Goal: Task Accomplishment & Management: Manage account settings

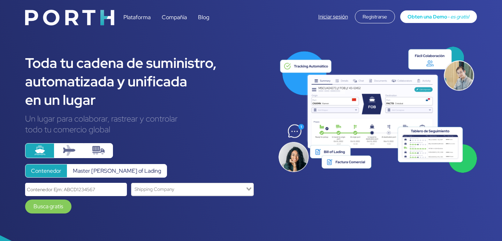
click at [333, 15] on link "Iniciar sesión" at bounding box center [333, 16] width 30 height 7
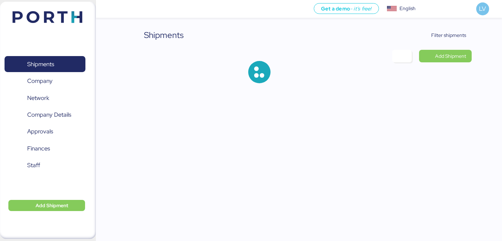
click at [461, 28] on div "Shipments Filter shipments Add Shipment" at bounding box center [251, 47] width 502 height 94
click at [458, 32] on span "Filter shipments" at bounding box center [448, 35] width 35 height 8
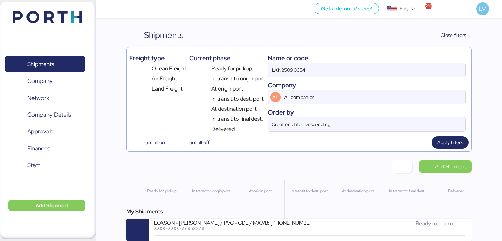
click at [406, 56] on div "Name or code" at bounding box center [367, 57] width 198 height 9
click at [402, 65] on input "LXN25090654" at bounding box center [366, 70] width 197 height 14
paste input "142502877238"
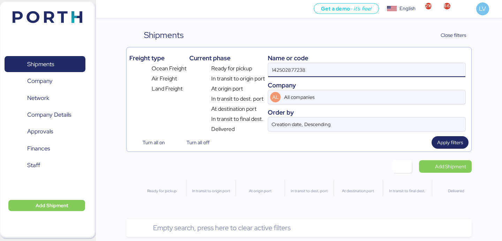
type input "142502877238"
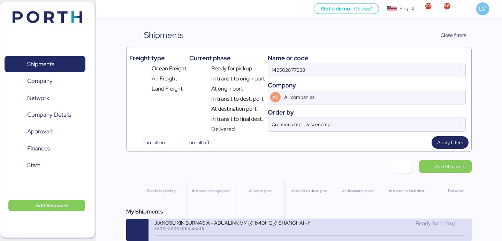
click at [185, 225] on div "JIANGSU XIN BURNASIA - ADUALINK VMI // 1x40HQ // SHANGHAI - MANZANILLO // HBL: …" at bounding box center [232, 223] width 156 height 6
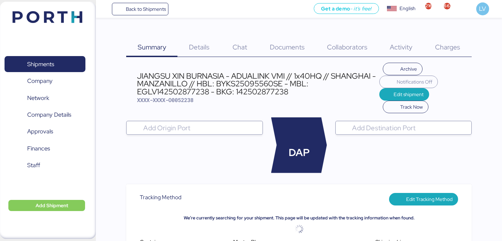
click at [454, 48] on span "Charges" at bounding box center [447, 47] width 25 height 9
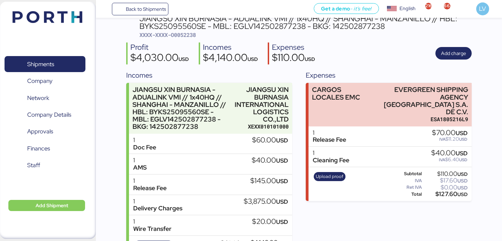
scroll to position [75, 0]
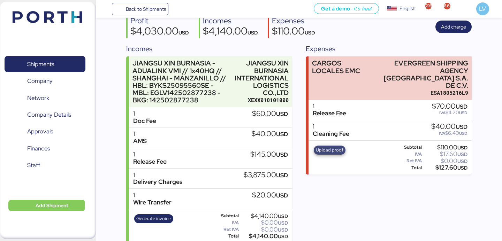
click at [329, 146] on span "Upload proof" at bounding box center [330, 150] width 28 height 8
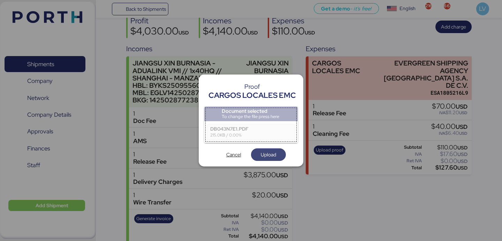
click at [265, 154] on span "Upload" at bounding box center [268, 155] width 15 height 8
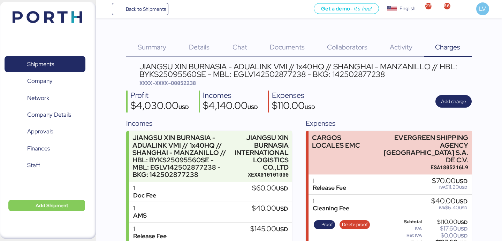
click at [191, 85] on span "XXXX-XXXX-O0052238" at bounding box center [167, 82] width 56 height 7
copy span "O0052238"
click at [139, 18] on div "Summary 0 Details 0 Chat 0 Documents 0 Collaborators 0 Activity 0 Charges 0 JIA…" at bounding box center [251, 159] width 502 height 318
click at [134, 9] on span "Back to Shipments" at bounding box center [146, 9] width 40 height 8
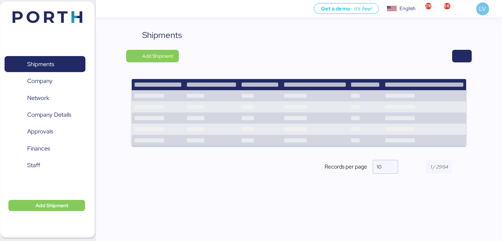
click at [473, 59] on div "Shipments Add Shipment Shipment Name GLORY Ready for pickup At destination port…" at bounding box center [299, 138] width 406 height 219
click at [461, 54] on span "button" at bounding box center [462, 56] width 8 height 10
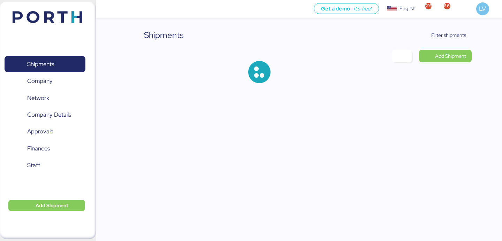
click at [452, 25] on div "Shipments Filter shipments Add Shipment" at bounding box center [251, 47] width 502 height 94
click at [452, 41] on div "Shipments Filter shipments Add Shipment" at bounding box center [298, 62] width 345 height 66
click at [449, 40] on span "Filter shipments" at bounding box center [444, 35] width 55 height 13
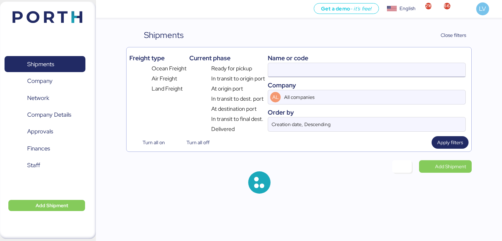
click at [369, 73] on input at bounding box center [366, 70] width 197 height 14
paste input "O0052128"
type input "O0052128"
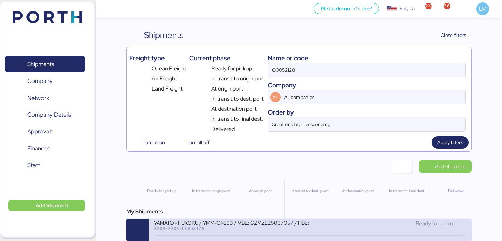
click at [167, 230] on div "XXXX-XXXX-O0052128" at bounding box center [232, 228] width 156 height 5
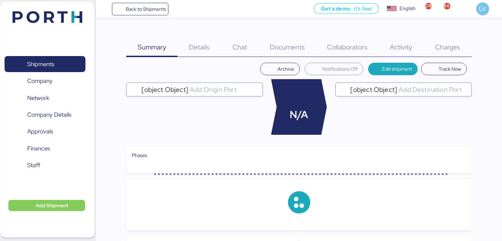
click at [453, 49] on span "Charges" at bounding box center [447, 47] width 25 height 9
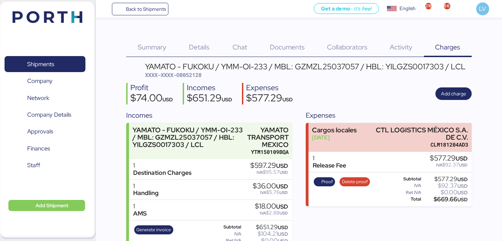
click at [356, 40] on div "Collaborators 0" at bounding box center [347, 43] width 62 height 28
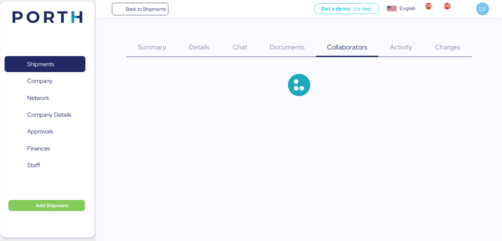
click at [287, 46] on span "Documents" at bounding box center [287, 47] width 35 height 9
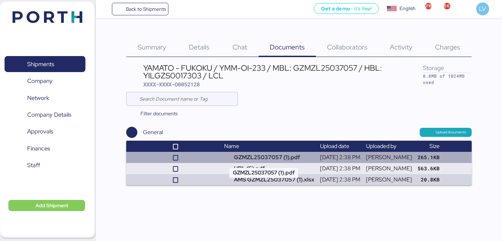
click at [280, 162] on td "GZMZL25037057 (1).pdf" at bounding box center [269, 157] width 96 height 11
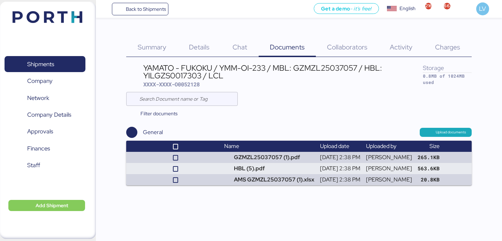
click at [156, 17] on div "Back to Shipments Get a demo - it’s free! Get a demo English Inglés English 216…" at bounding box center [299, 9] width 406 height 18
click at [158, 9] on span "Back to Shipments" at bounding box center [146, 9] width 40 height 8
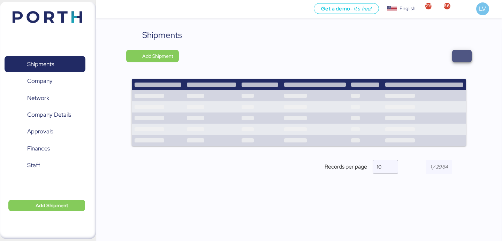
click at [458, 54] on span "button" at bounding box center [462, 56] width 8 height 10
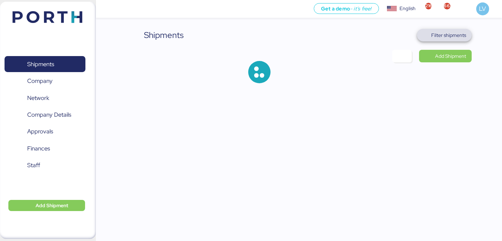
click at [457, 36] on span "Filter shipments" at bounding box center [448, 35] width 35 height 8
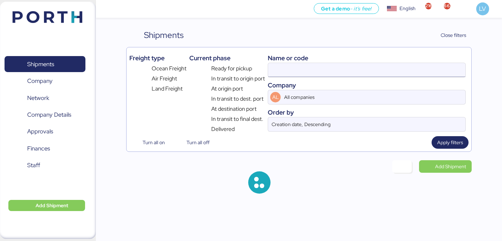
click at [377, 76] on input at bounding box center [366, 70] width 197 height 14
paste input "HPH/ZLO/09337"
type input "HPH/ZLO/09337"
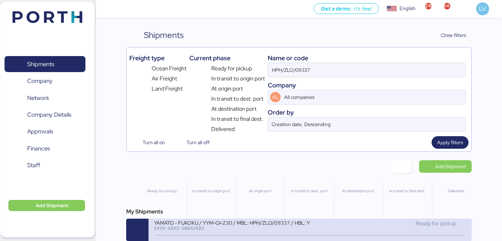
click at [202, 227] on div "XXXX-XXXX-O0052083" at bounding box center [232, 228] width 156 height 5
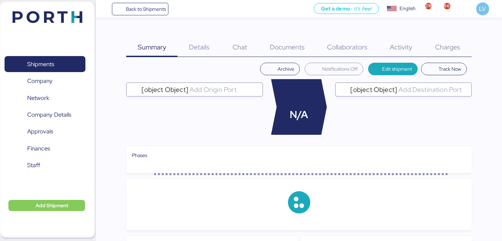
click at [455, 41] on div "Charges 0" at bounding box center [448, 43] width 48 height 28
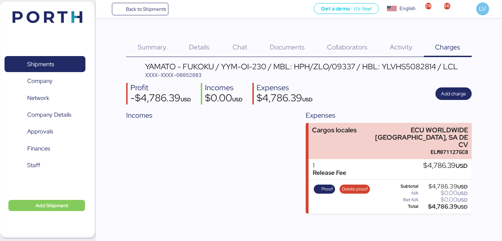
click at [178, 10] on div "Get a demo - it’s free! Get a demo English Inglés English 2163 663 LV" at bounding box center [335, 9] width 334 height 18
click at [153, 12] on span "Back to Shipments" at bounding box center [146, 9] width 40 height 8
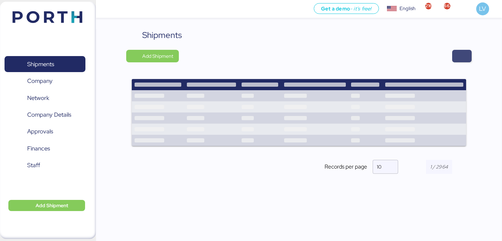
click at [457, 53] on span "button" at bounding box center [462, 56] width 20 height 13
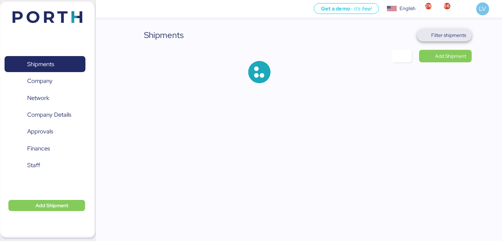
click at [453, 35] on span "Filter shipments" at bounding box center [448, 35] width 35 height 8
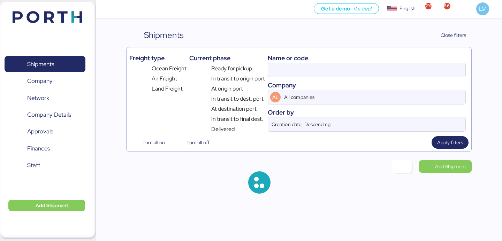
click at [389, 78] on div "Name or code Company AL All companies Order by Creation date, Descending" at bounding box center [367, 91] width 198 height 83
click at [389, 68] on input at bounding box center [366, 70] width 197 height 14
paste input "SAOF45253600"
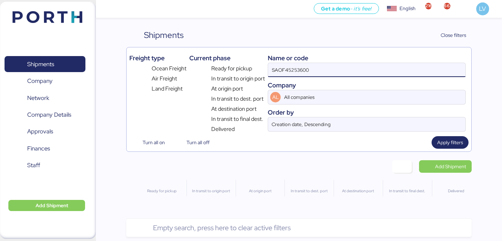
type input "SAOF45253600"
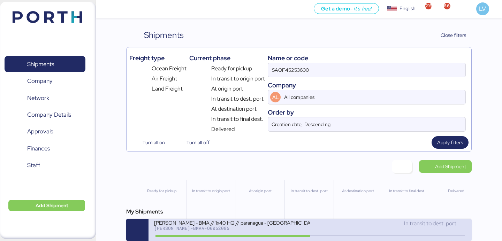
click at [223, 228] on div "[PERSON_NAME]-BMAA-O0052085" at bounding box center [232, 228] width 156 height 5
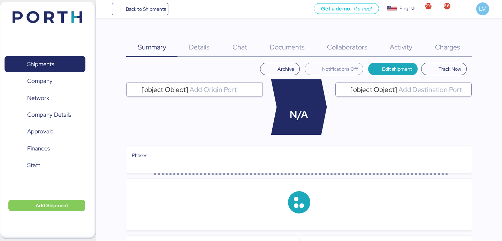
click at [451, 40] on div "Charges 0" at bounding box center [448, 43] width 48 height 28
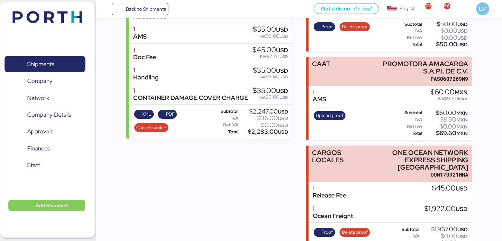
scroll to position [184, 0]
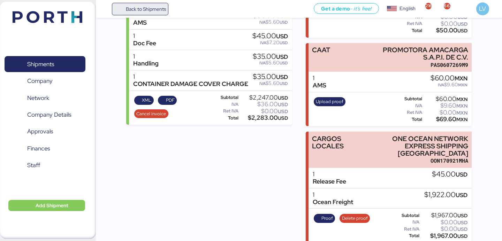
click at [149, 8] on span "Back to Shipments" at bounding box center [146, 9] width 40 height 8
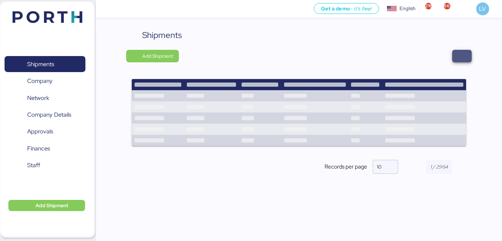
click at [463, 55] on span "button" at bounding box center [462, 56] width 8 height 10
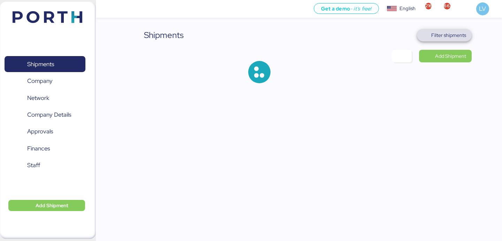
click at [455, 39] on span "Filter shipments" at bounding box center [444, 35] width 44 height 10
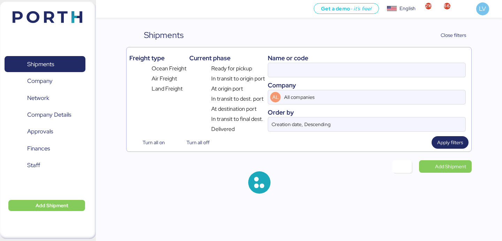
click at [396, 62] on div "Name or code" at bounding box center [367, 57] width 198 height 9
click at [392, 68] on input at bounding box center [366, 70] width 197 height 14
paste input "OOLU8899648830"
type input "OOLU8899648830"
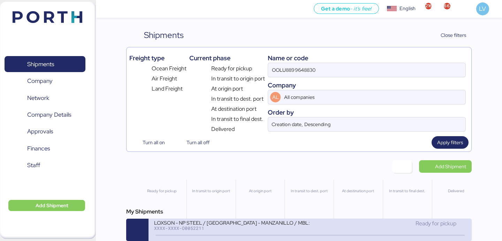
click at [166, 229] on div "XXXX-XXXX-O0052211" at bounding box center [232, 228] width 156 height 5
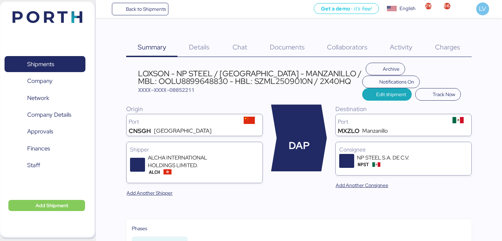
click at [453, 49] on span "Charges" at bounding box center [447, 47] width 25 height 9
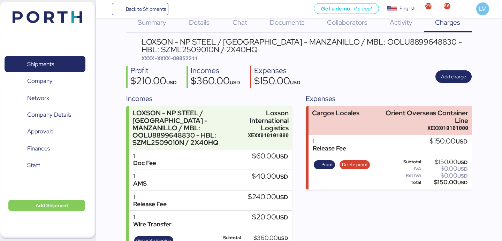
scroll to position [26, 0]
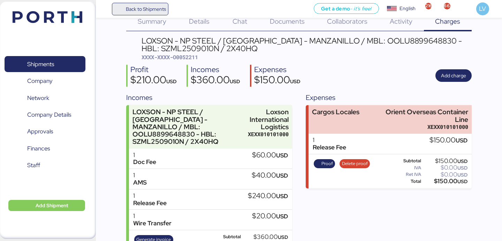
click at [158, 5] on span "Back to Shipments" at bounding box center [146, 9] width 40 height 8
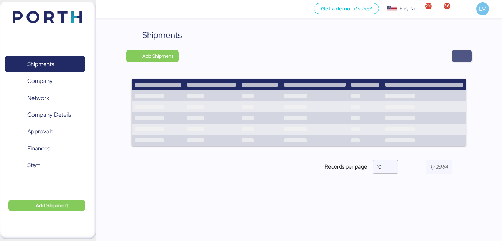
click at [465, 59] on span "button" at bounding box center [462, 56] width 8 height 10
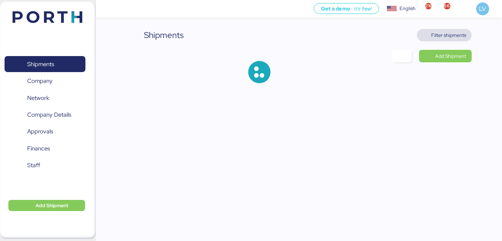
click at [446, 39] on span "Filter shipments" at bounding box center [444, 35] width 44 height 10
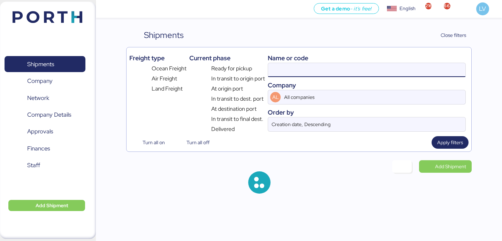
click at [409, 71] on input at bounding box center [366, 70] width 197 height 14
paste input "OOLU8899699490"
type input "OOLU8899699490"
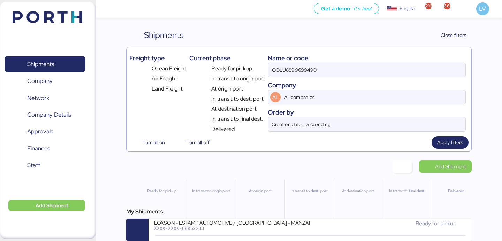
click at [337, 232] on div "Ready for pickup" at bounding box center [388, 227] width 156 height 15
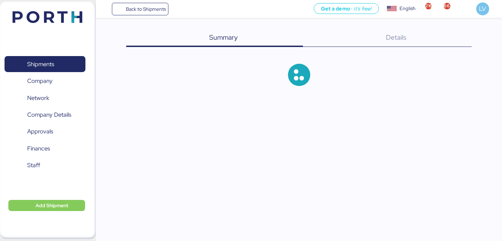
click at [399, 31] on div "Details 0" at bounding box center [387, 38] width 169 height 18
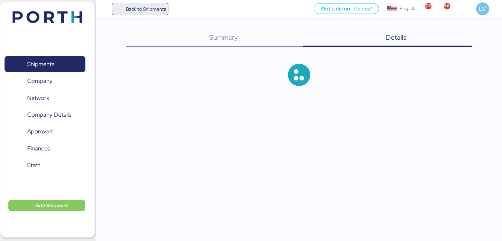
click at [139, 3] on span "Back to Shipments" at bounding box center [140, 9] width 52 height 13
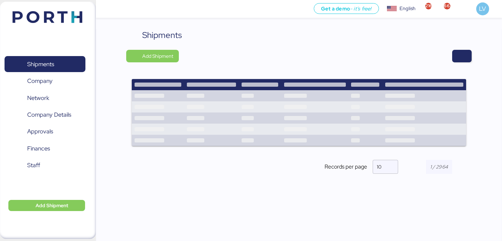
click at [466, 45] on div "Shipments Add Shipment Shipment Name GLORY Ready for pickup At destination port…" at bounding box center [298, 107] width 345 height 157
click at [466, 51] on span "button" at bounding box center [462, 56] width 20 height 13
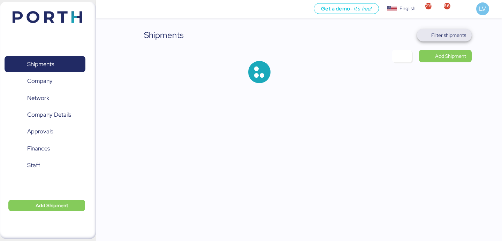
click at [463, 39] on span "Filter shipments" at bounding box center [448, 35] width 35 height 8
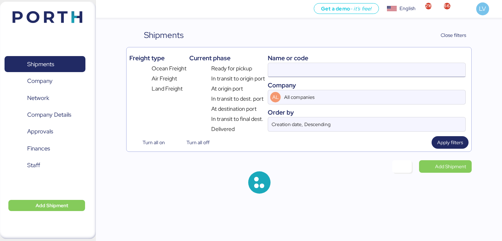
click at [389, 69] on input at bounding box center [366, 70] width 197 height 14
paste input "OOLU8899699490"
type input "OOLU8899699490"
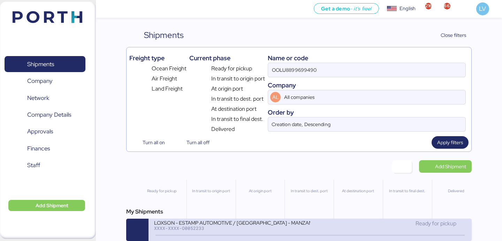
click at [265, 228] on div "XXXX-XXXX-O0052233" at bounding box center [232, 228] width 156 height 5
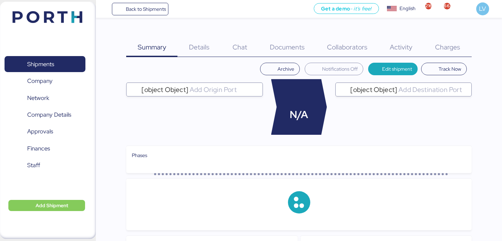
click at [459, 43] on span "Charges" at bounding box center [447, 47] width 25 height 9
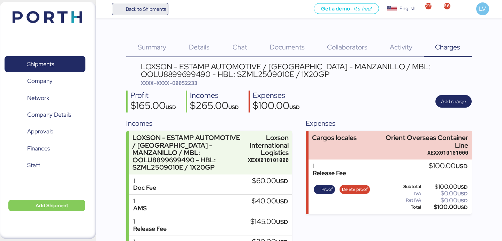
click at [147, 9] on span "Back to Shipments" at bounding box center [146, 9] width 40 height 8
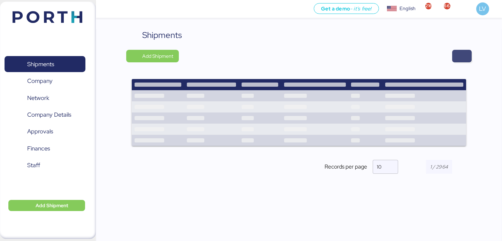
click at [469, 61] on span "button" at bounding box center [462, 56] width 20 height 13
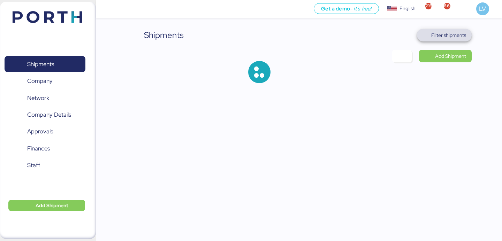
click at [454, 40] on span "Filter shipments" at bounding box center [444, 35] width 44 height 10
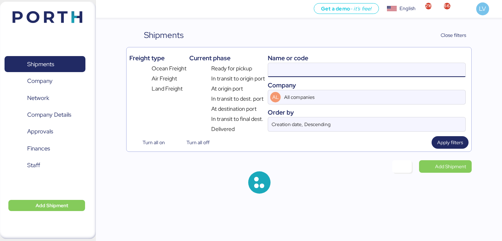
click at [413, 63] on input at bounding box center [366, 70] width 197 height 14
paste input "721092033"
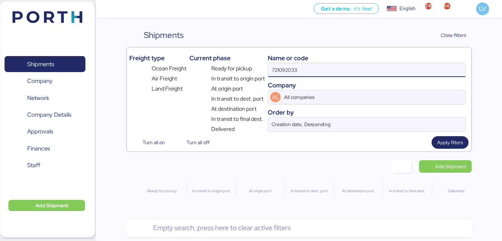
click at [378, 68] on input "721092033" at bounding box center [366, 70] width 197 height 14
paste input "O0052205-174267"
type input "O0052205"
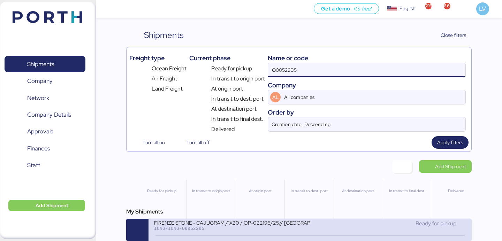
click at [238, 225] on div "FIRENZE STONE - CAJUGRAM /1X20 / OP-022196/25// [GEOGRAPHIC_DATA]- [GEOGRAPHIC_…" at bounding box center [232, 223] width 156 height 6
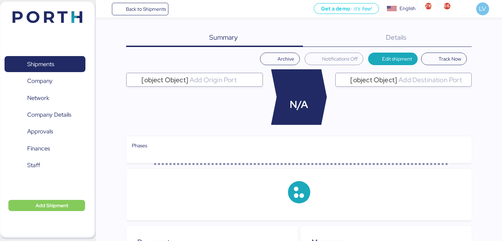
click at [445, 48] on div "Summary 0 Details 0 Archive Notifications Off Edit shipment Track Now [object O…" at bounding box center [298, 217] width 345 height 377
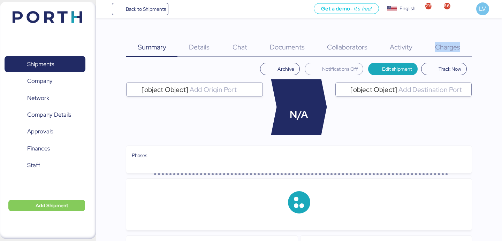
click at [445, 48] on span "Charges" at bounding box center [447, 47] width 25 height 9
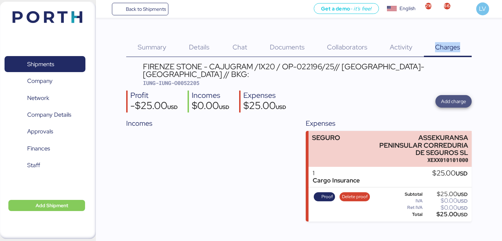
click at [444, 97] on span "Add charge" at bounding box center [453, 102] width 25 height 10
